Goal: Information Seeking & Learning: Learn about a topic

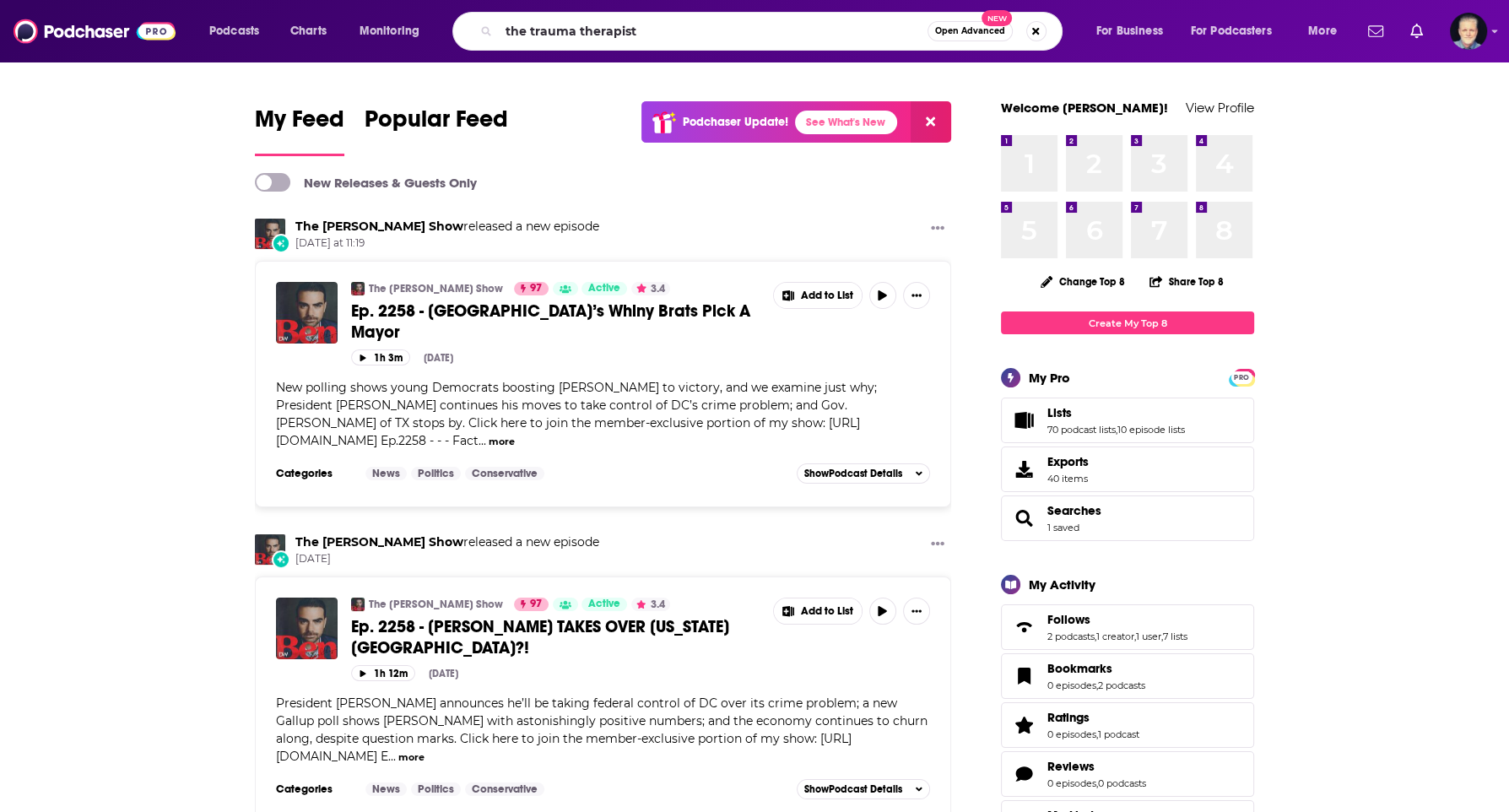
type input "the trauma therapist"
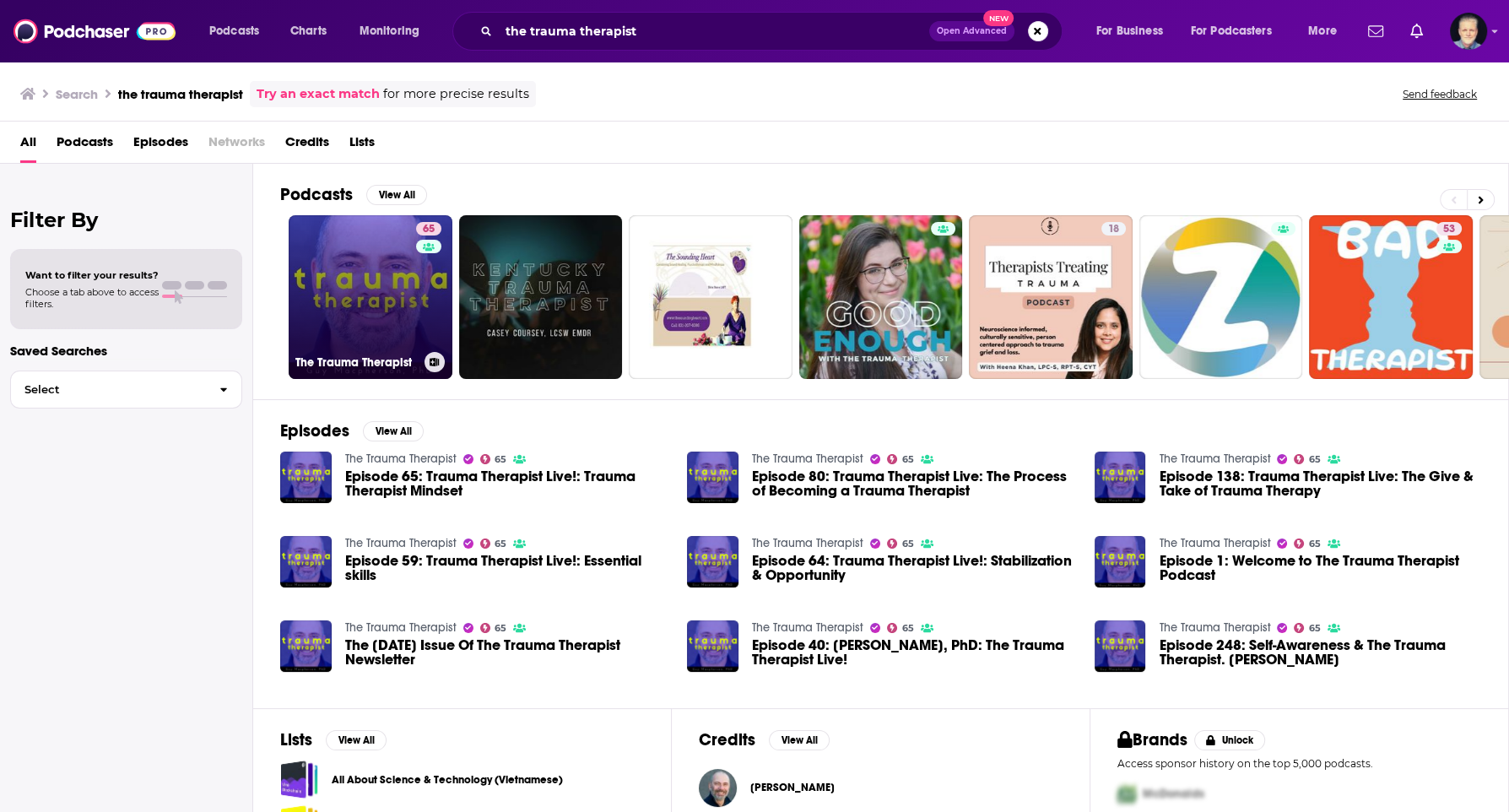
click at [368, 311] on link "65 The Trauma Therapist" at bounding box center [371, 297] width 164 height 164
